Goal: Task Accomplishment & Management: Complete application form

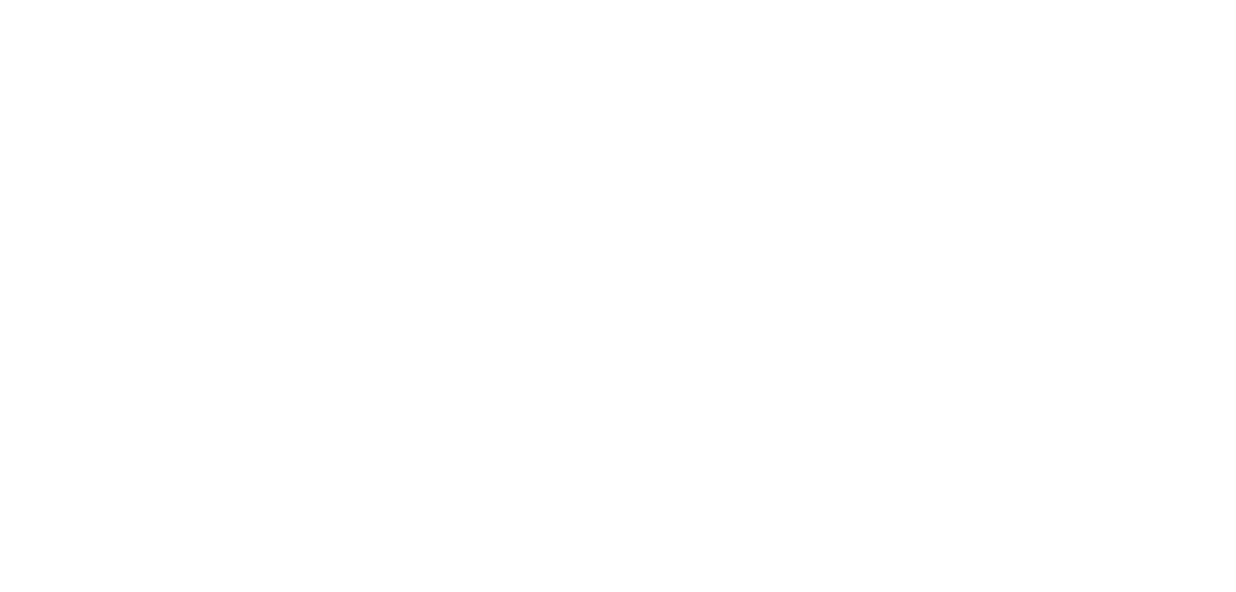
select select "*"
select select "**"
select select "****"
select select "*"
select select "**"
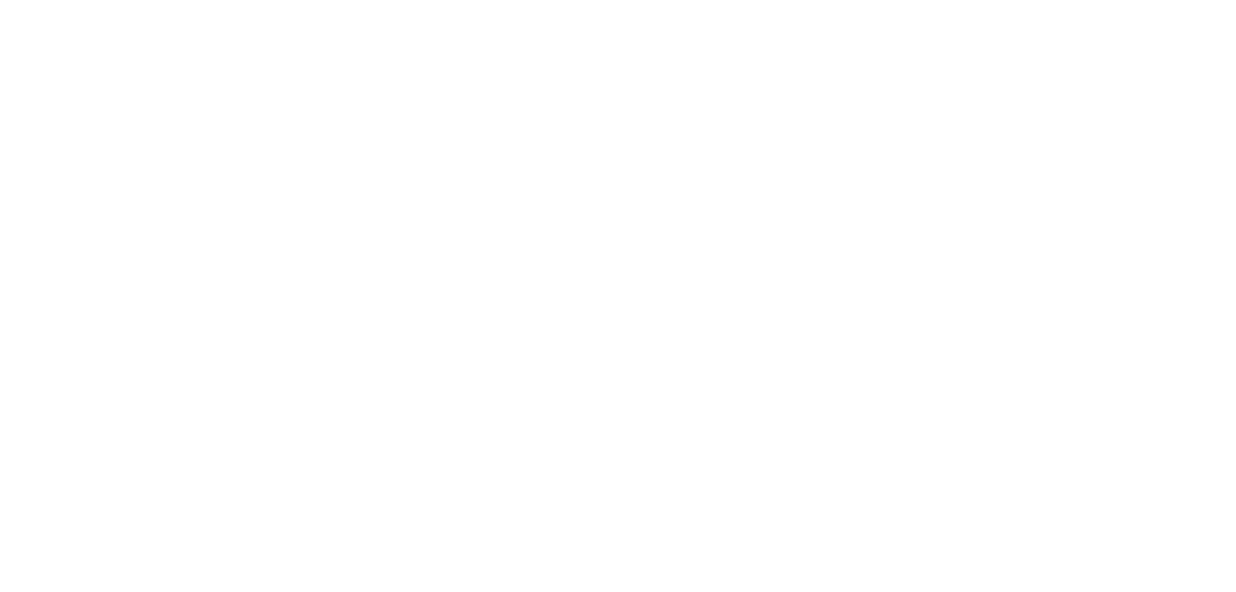
select select "****"
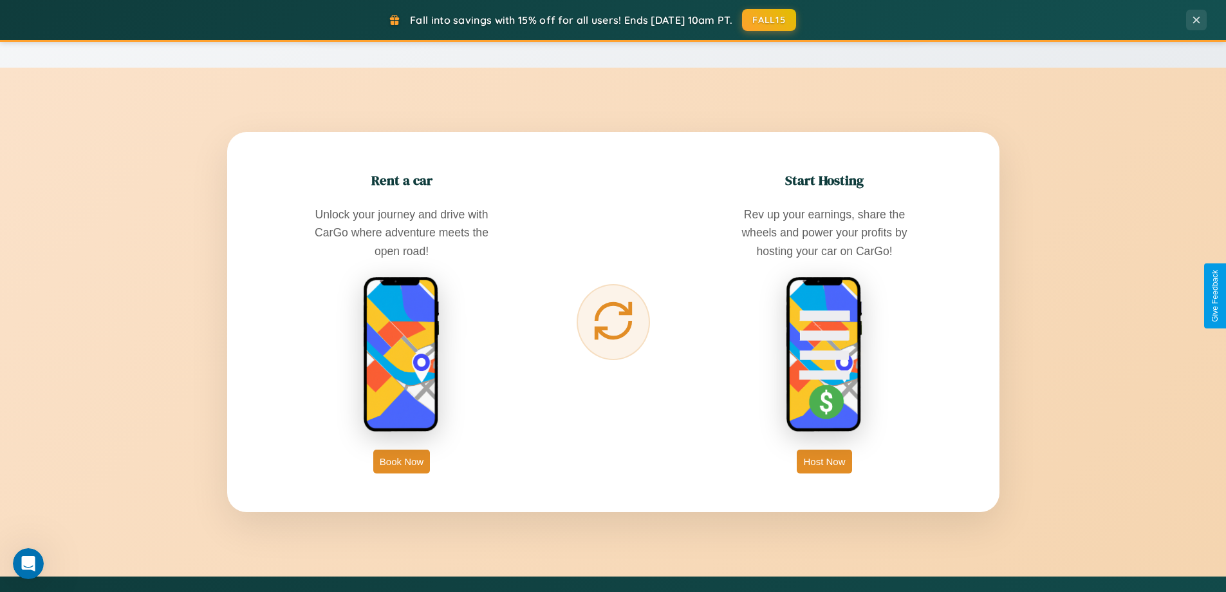
scroll to position [2477, 0]
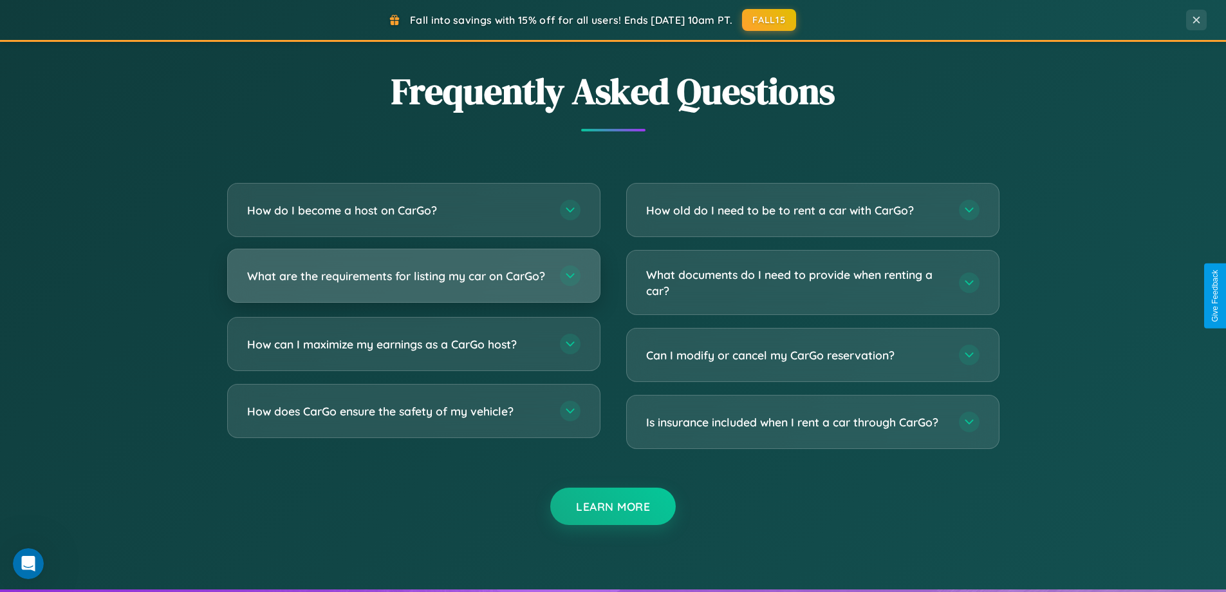
click at [413, 282] on h3 "What are the requirements for listing my car on CarGo?" at bounding box center [397, 276] width 300 height 16
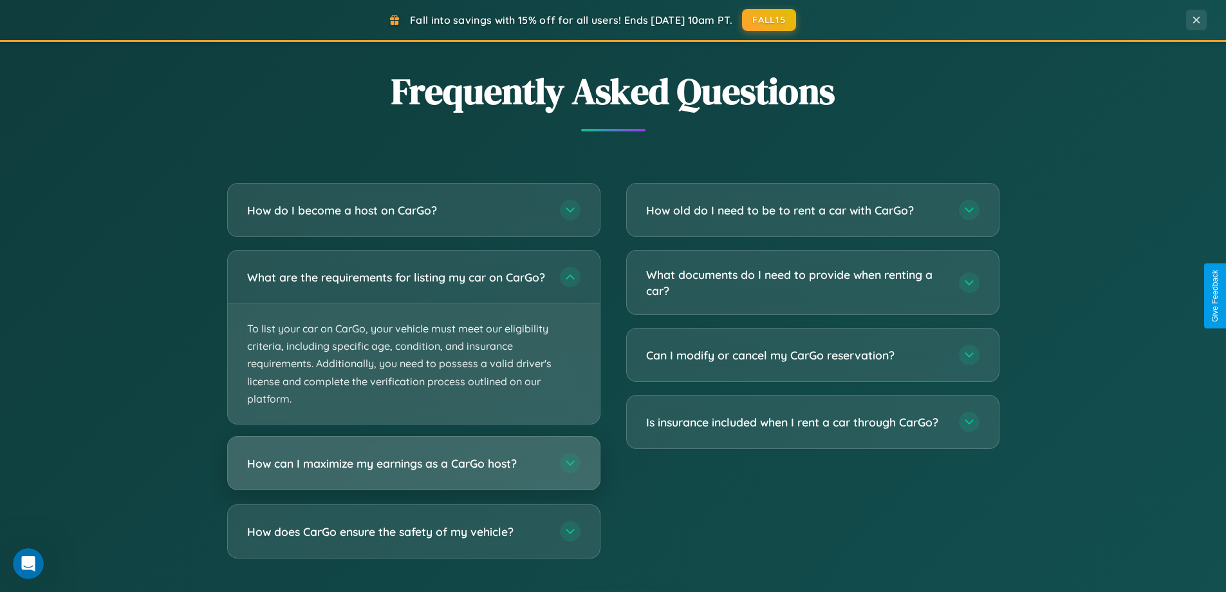
click at [413, 471] on h3 "How can I maximize my earnings as a CarGo host?" at bounding box center [397, 463] width 300 height 16
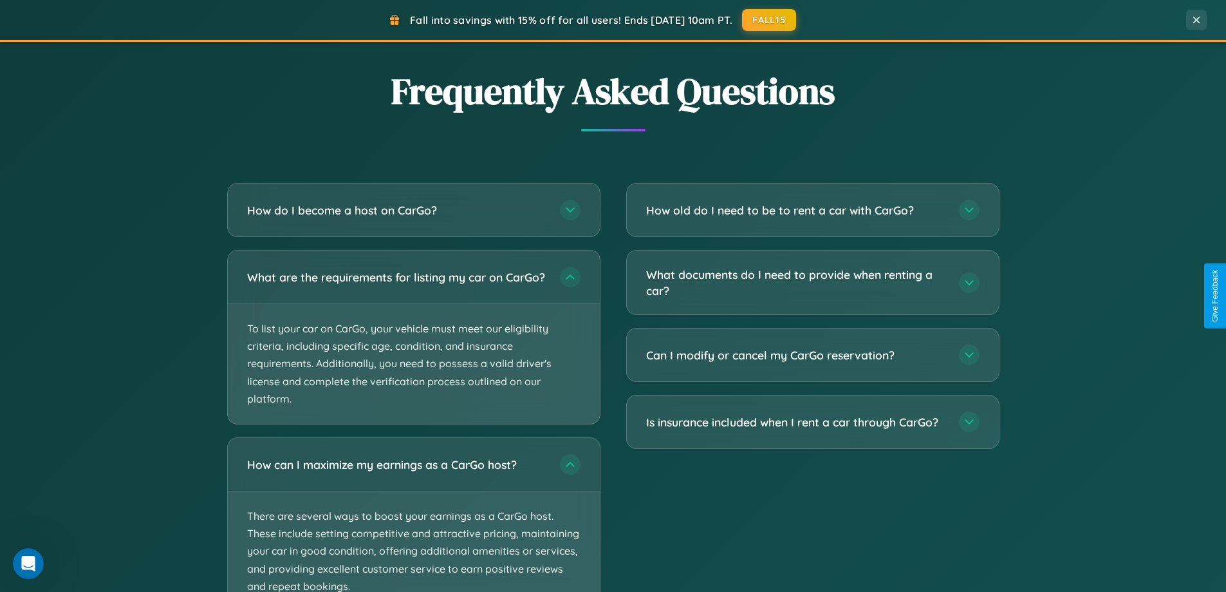
scroll to position [2575, 0]
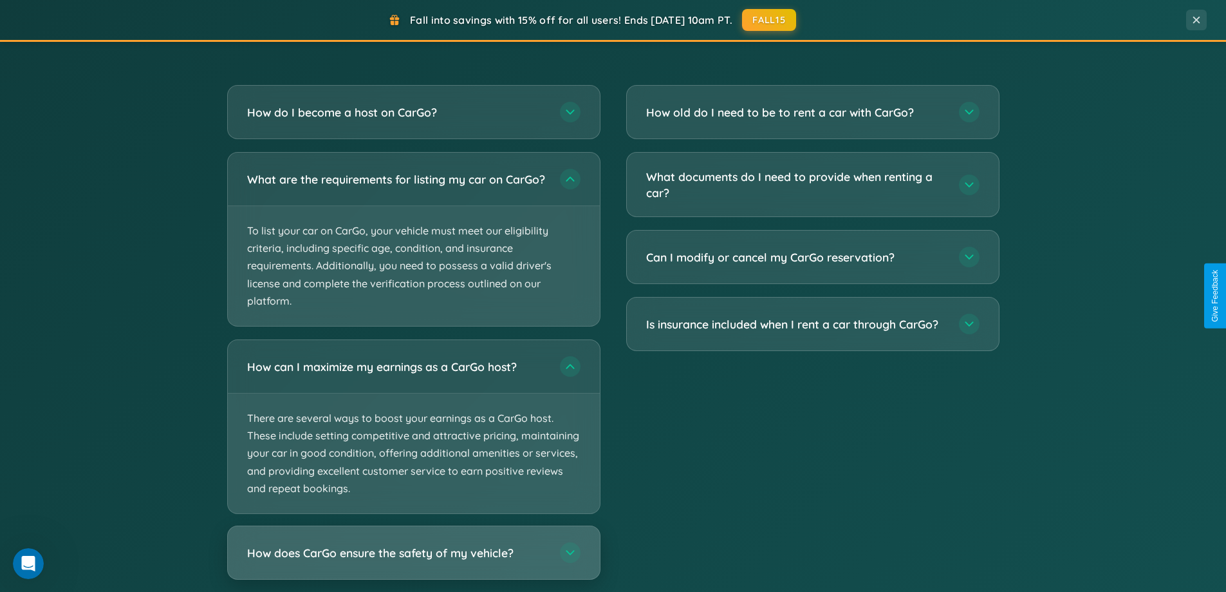
click at [413, 561] on h3 "How does CarGo ensure the safety of my vehicle?" at bounding box center [397, 553] width 300 height 16
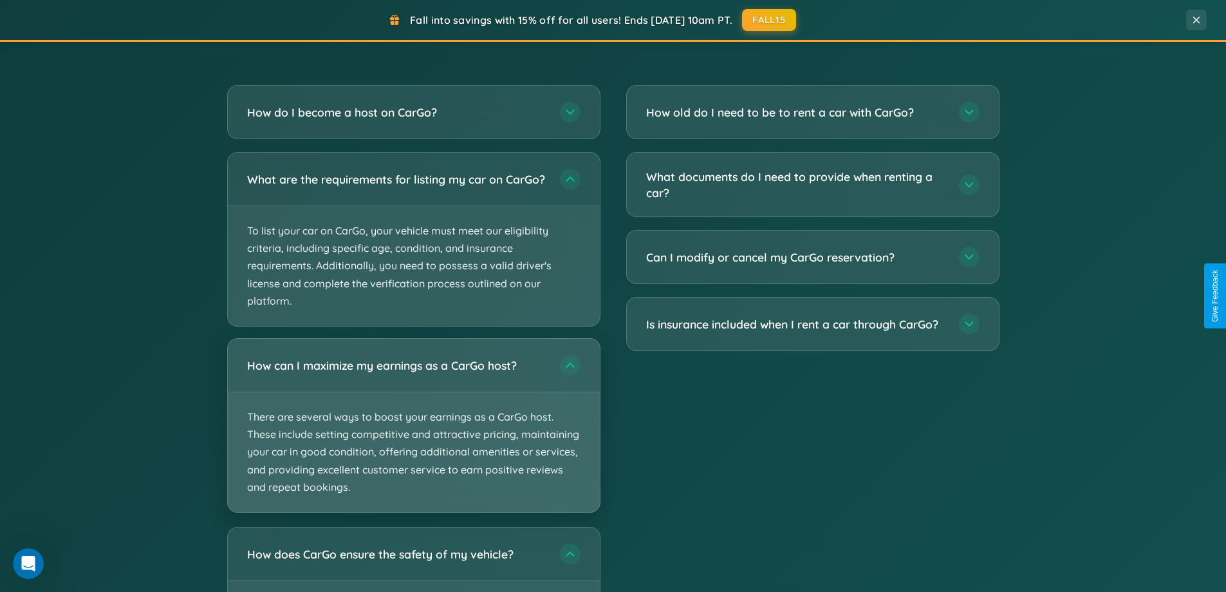
click at [413, 436] on p "There are several ways to boost your earnings as a CarGo host. These include se…" at bounding box center [414, 452] width 372 height 120
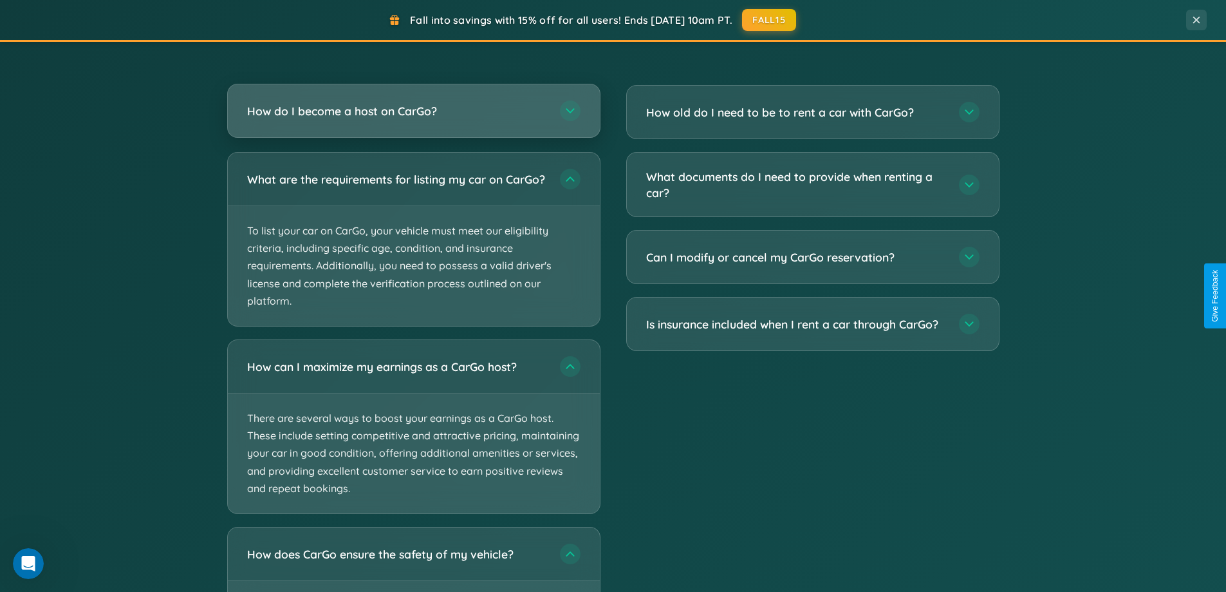
click at [413, 112] on h3 "How do I become a host on CarGo?" at bounding box center [397, 111] width 300 height 16
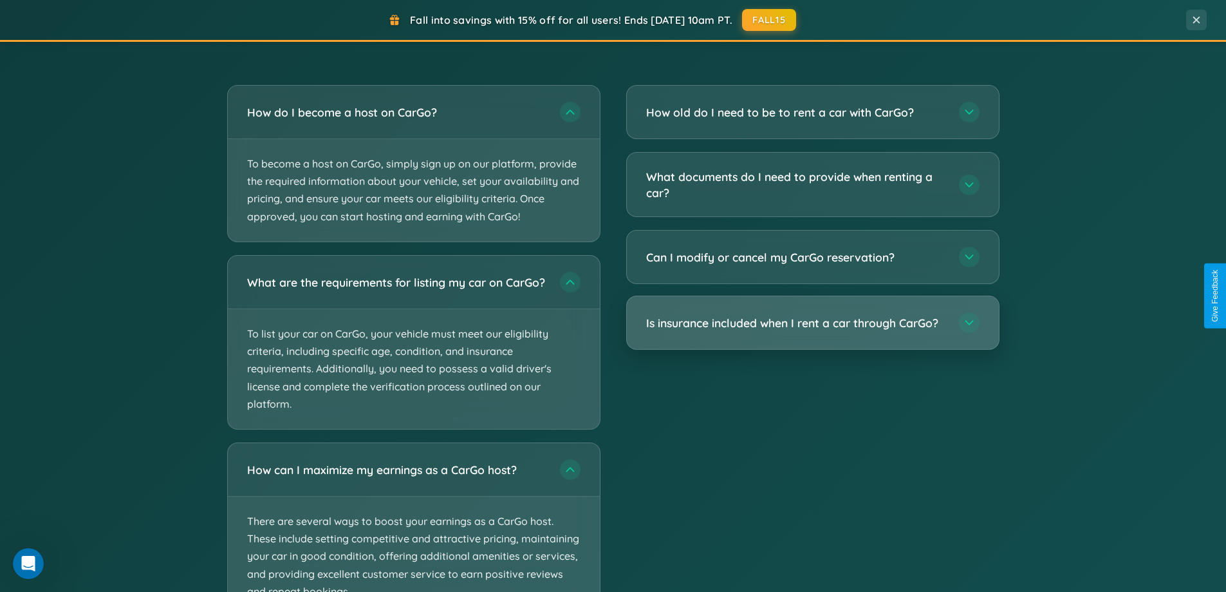
click at [812, 322] on h3 "Is insurance included when I rent a car through CarGo?" at bounding box center [796, 323] width 300 height 16
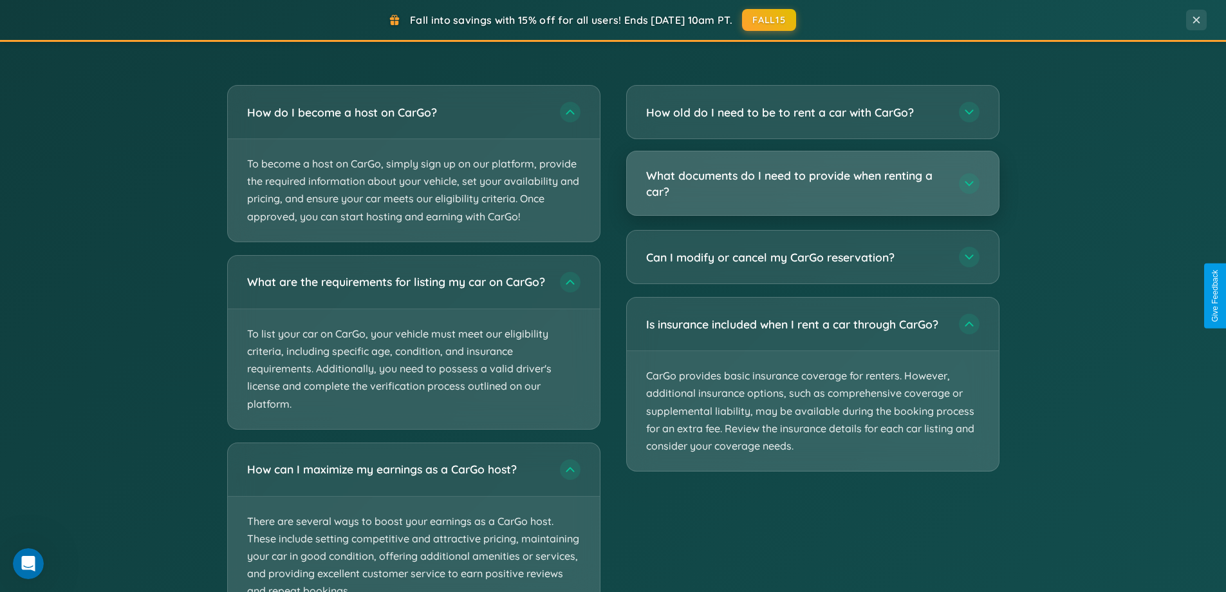
click at [812, 184] on h3 "What documents do I need to provide when renting a car?" at bounding box center [796, 183] width 300 height 32
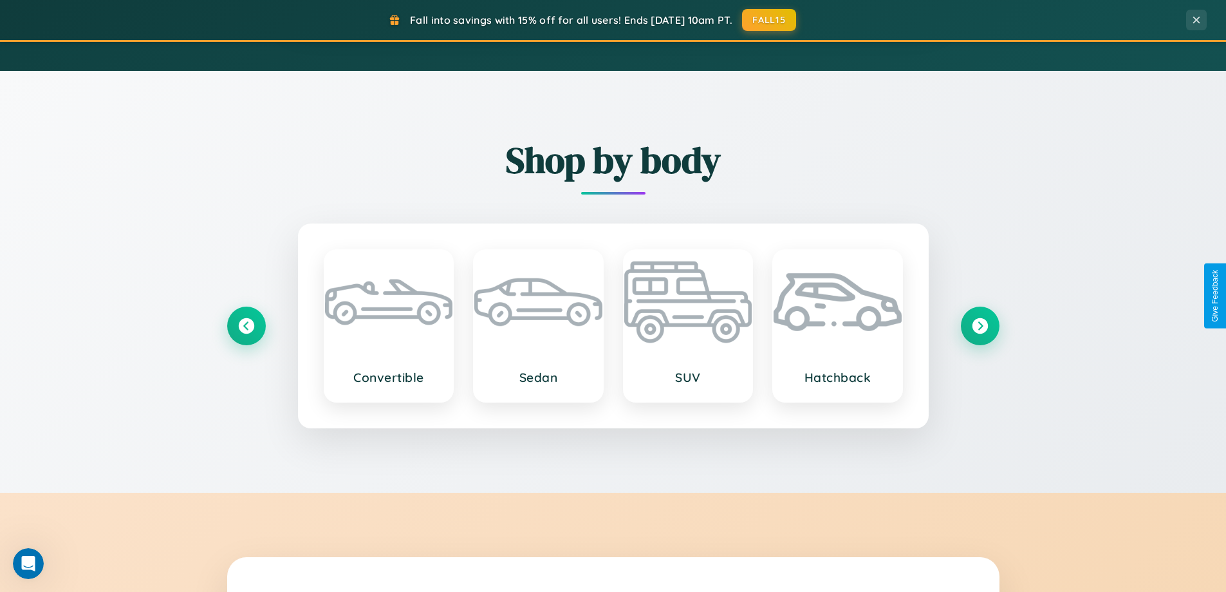
scroll to position [555, 0]
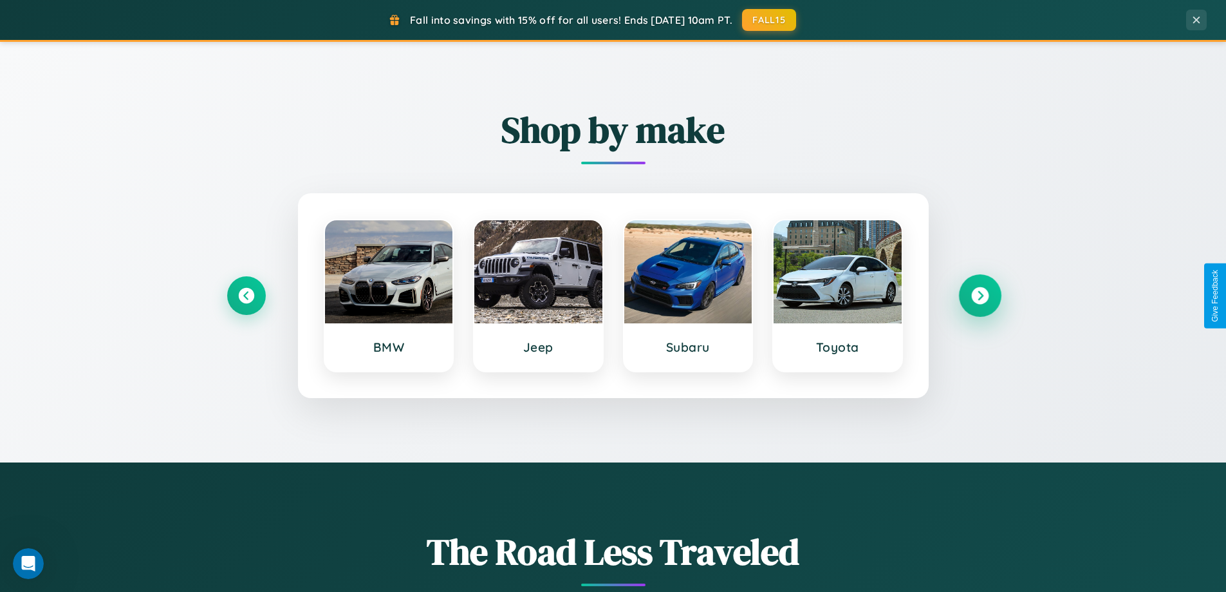
click at [980, 295] on icon at bounding box center [979, 295] width 17 height 17
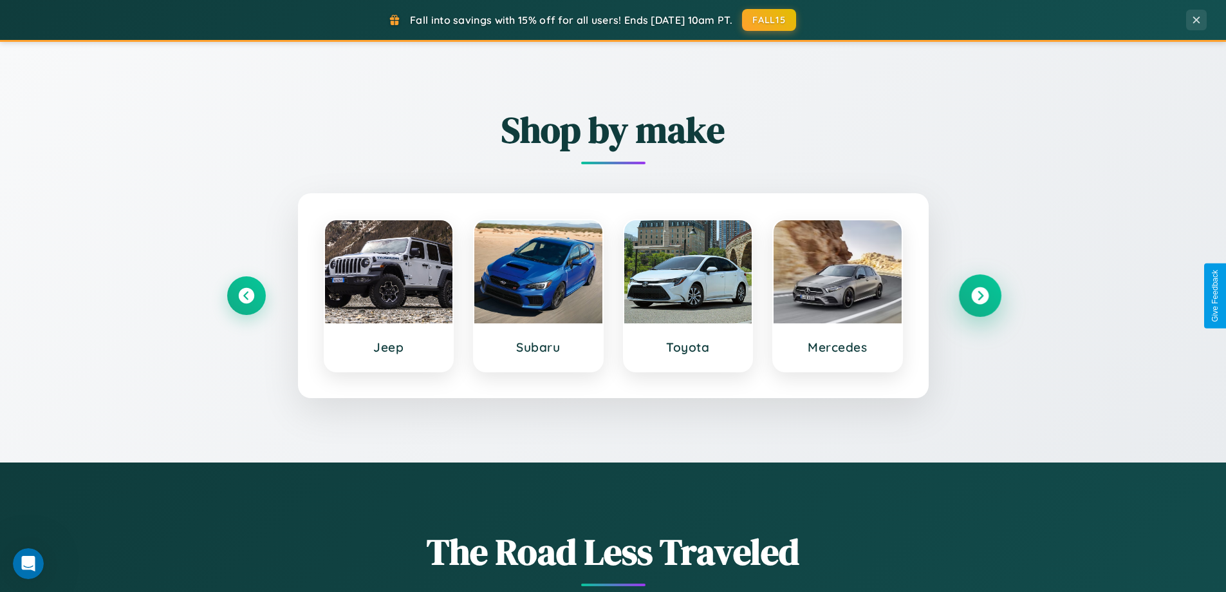
click at [980, 295] on icon at bounding box center [979, 295] width 17 height 17
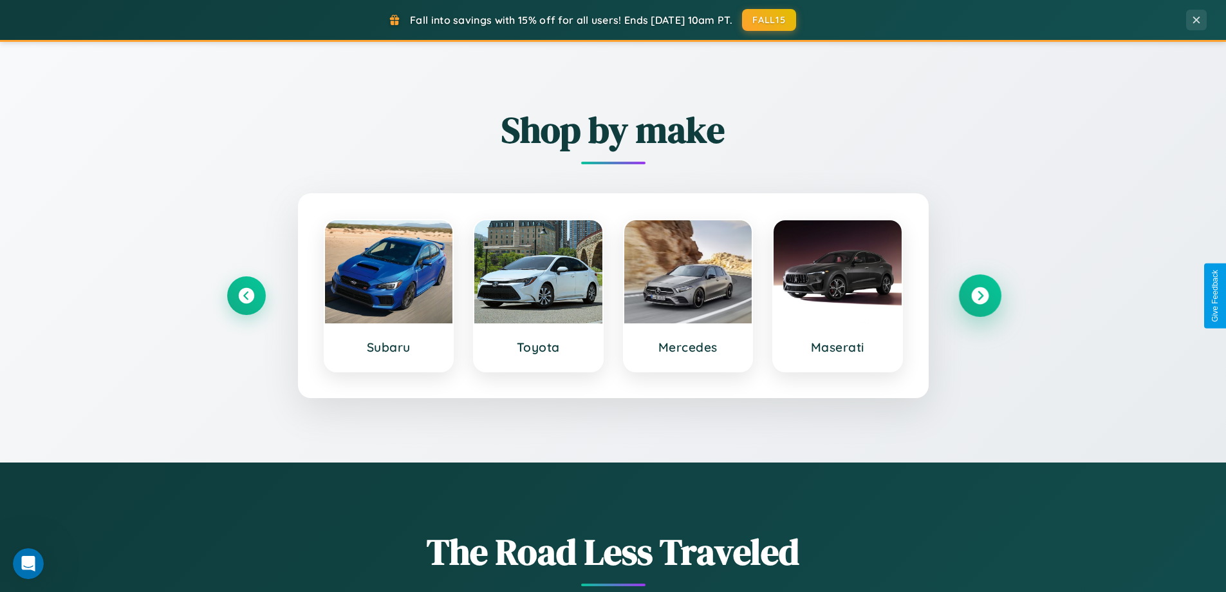
scroll to position [2068, 0]
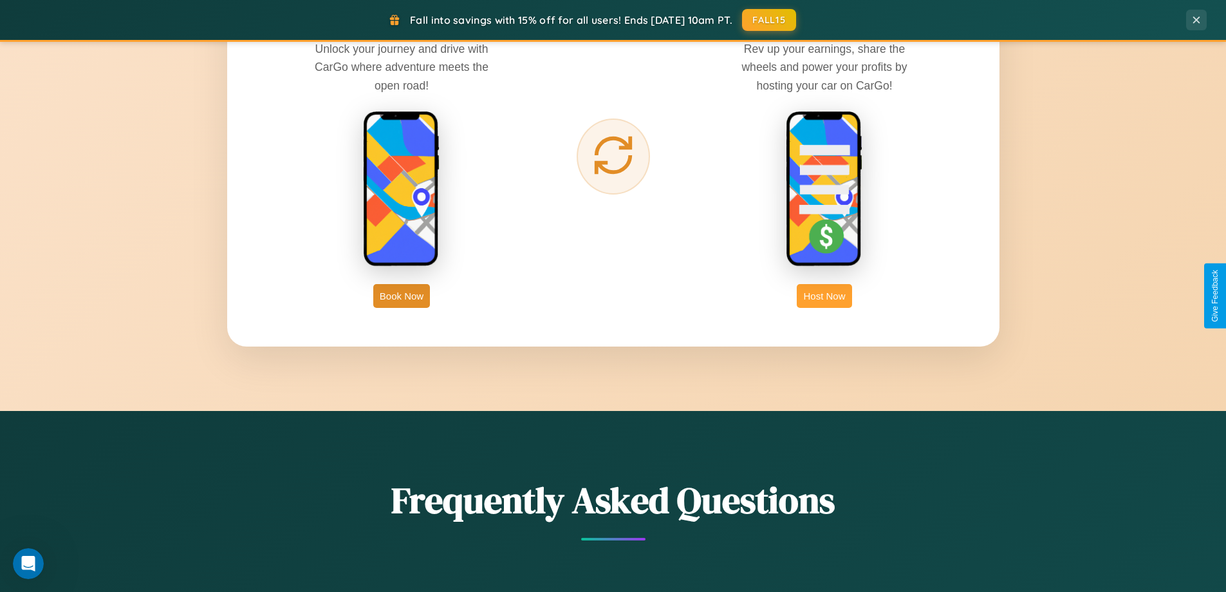
click at [824, 295] on button "Host Now" at bounding box center [824, 296] width 55 height 24
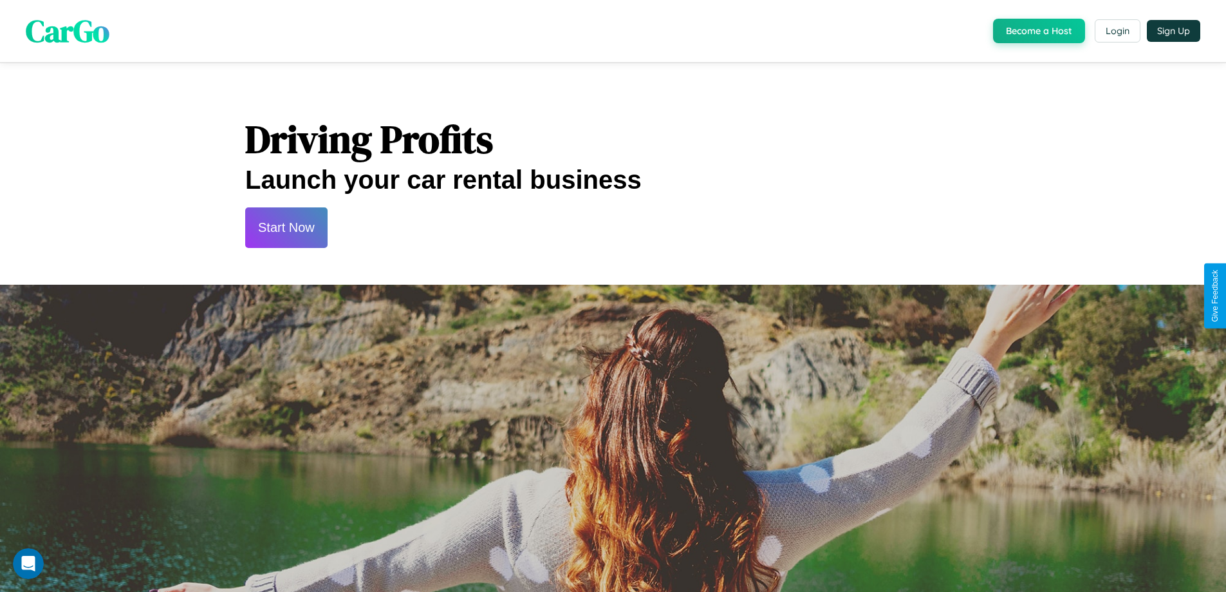
click at [286, 227] on button "Start Now" at bounding box center [286, 227] width 82 height 41
